Goal: Navigation & Orientation: Go to known website

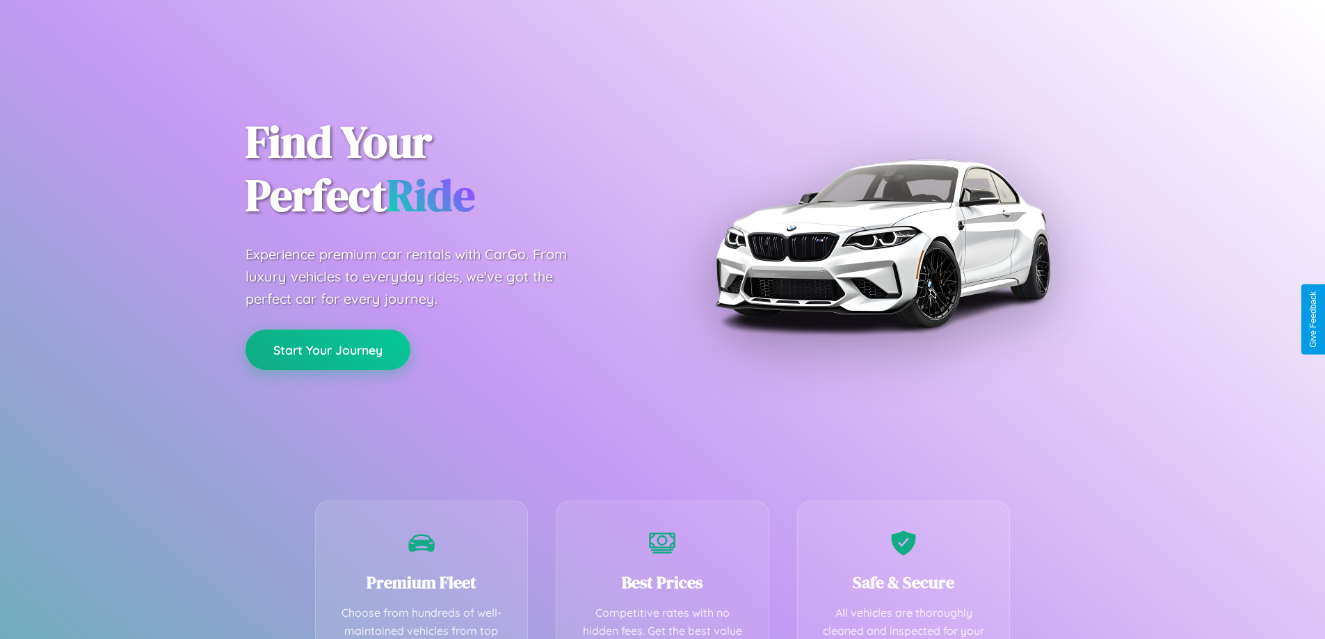
click at [328, 350] on button "Start Your Journey" at bounding box center [328, 350] width 165 height 40
click at [328, 349] on button "Start Your Journey" at bounding box center [328, 350] width 165 height 40
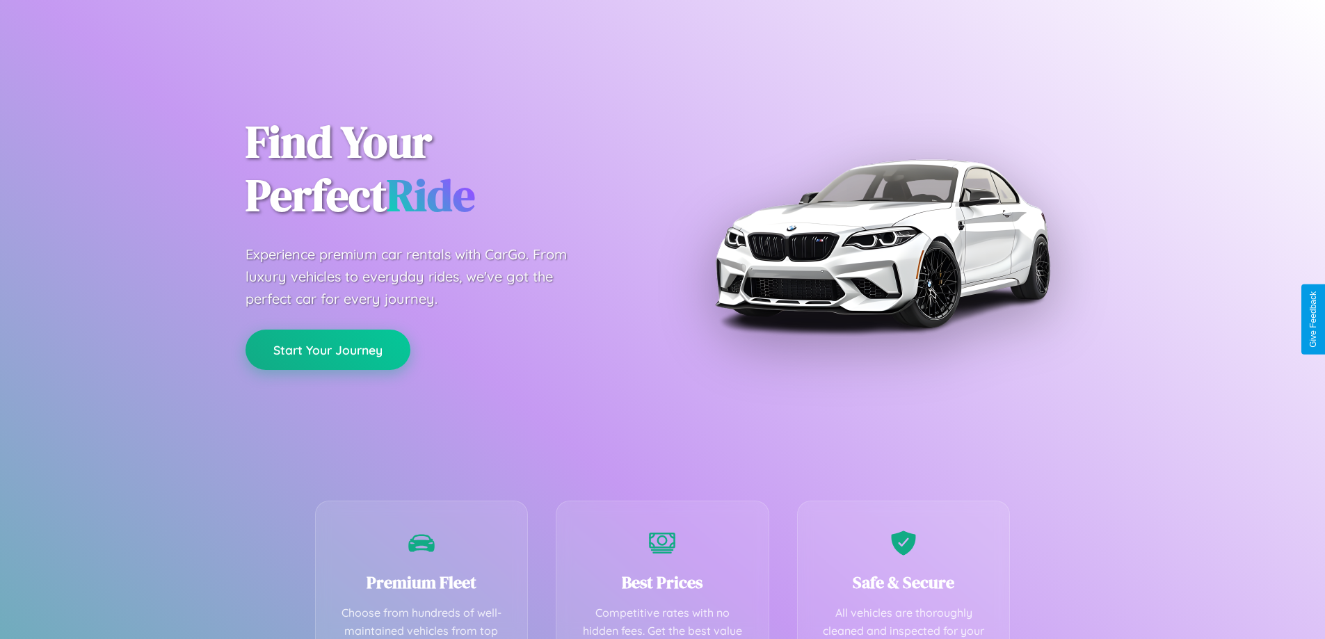
click at [328, 349] on button "Start Your Journey" at bounding box center [328, 350] width 165 height 40
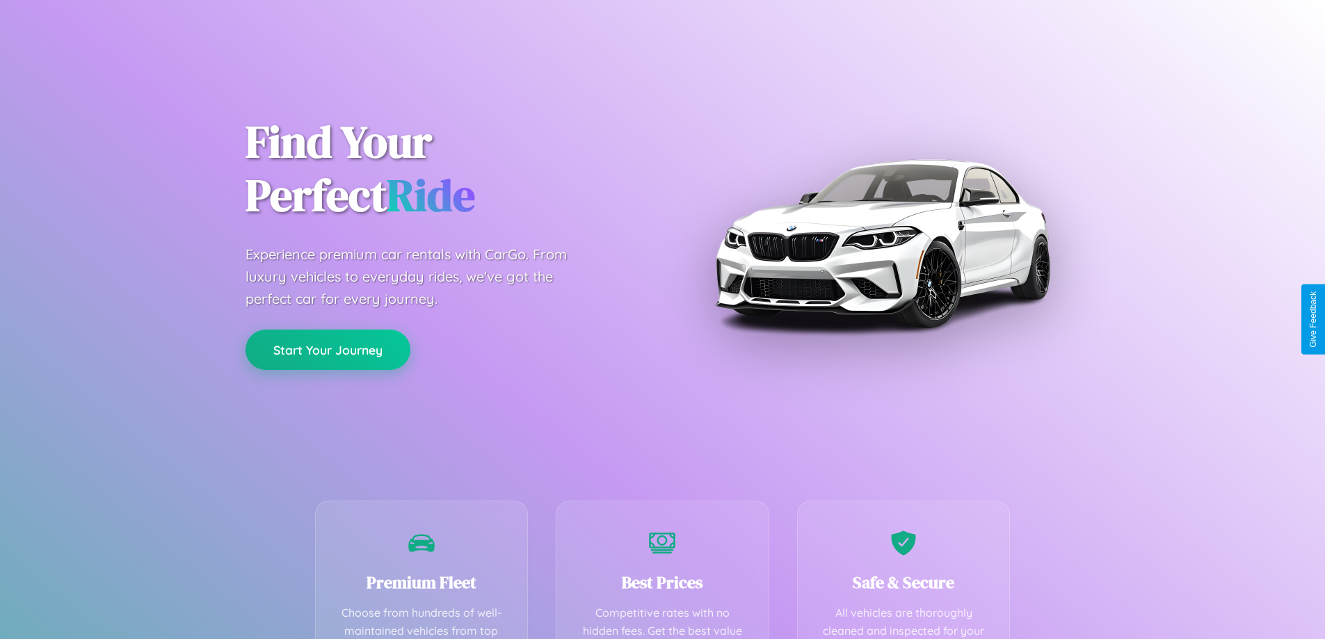
click at [328, 349] on button "Start Your Journey" at bounding box center [328, 350] width 165 height 40
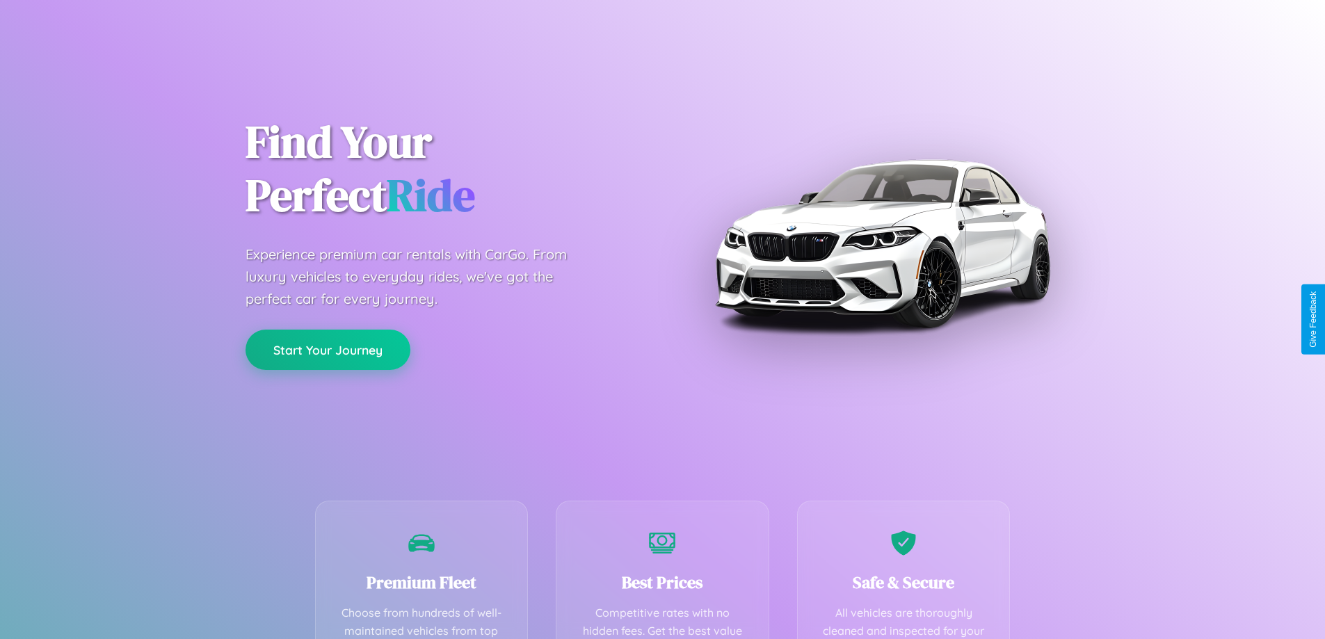
click at [328, 349] on button "Start Your Journey" at bounding box center [328, 350] width 165 height 40
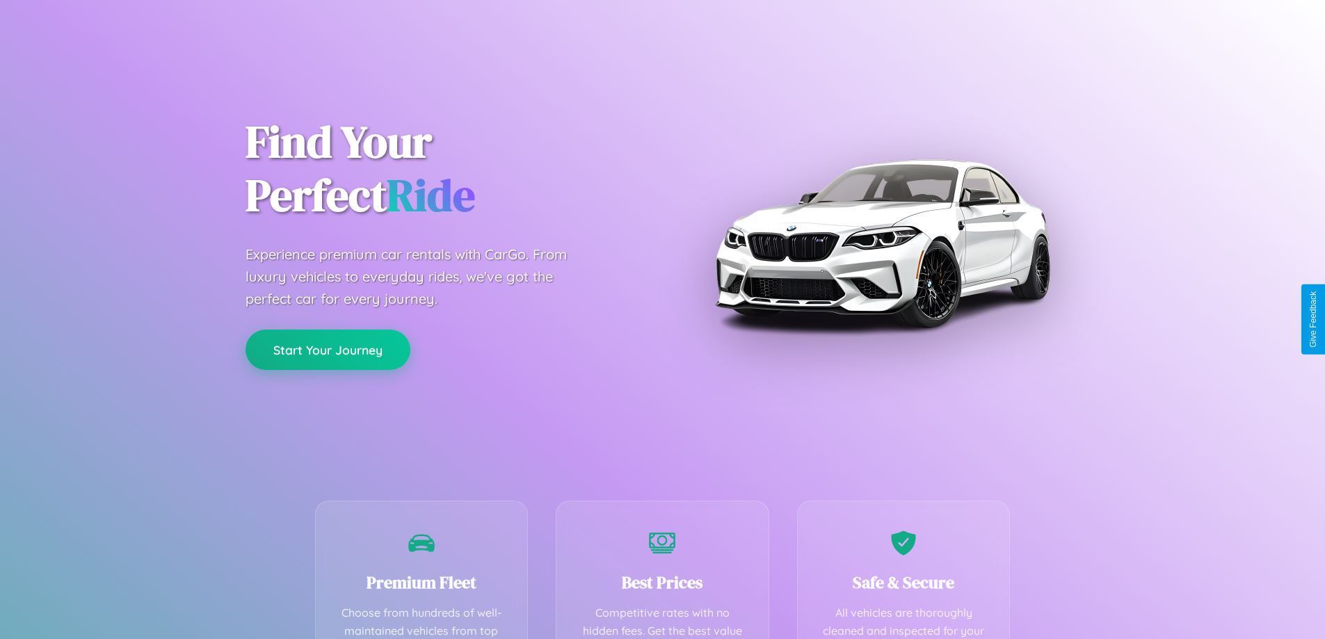
click at [328, 349] on button "Start Your Journey" at bounding box center [328, 350] width 165 height 40
